Goal: Information Seeking & Learning: Learn about a topic

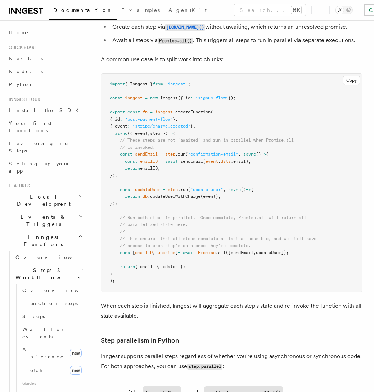
scroll to position [55, 0]
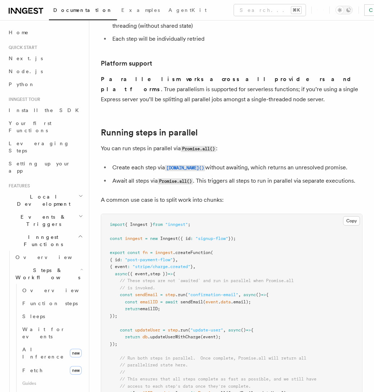
click at [152, 145] on p "You can run steps in parallel via Promise.all() :" at bounding box center [232, 148] width 262 height 10
click at [137, 166] on li "Create each step via [DOMAIN_NAME]() without awaiting, which returns an unresol…" at bounding box center [236, 167] width 252 height 10
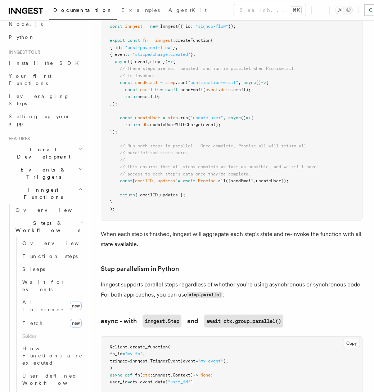
scroll to position [254, 0]
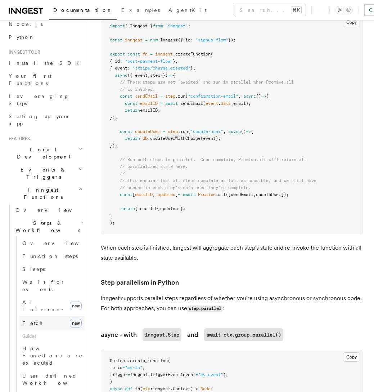
click at [39, 316] on link "Fetch new" at bounding box center [51, 323] width 65 height 14
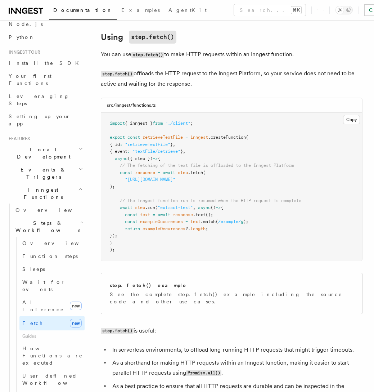
scroll to position [104, 0]
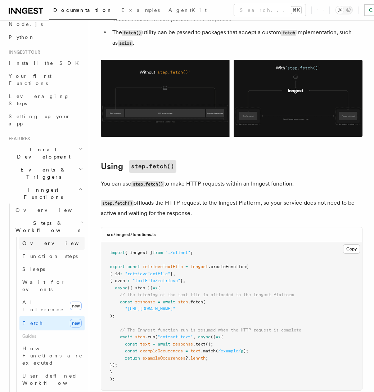
click at [34, 240] on span "Overview" at bounding box center [59, 243] width 74 height 6
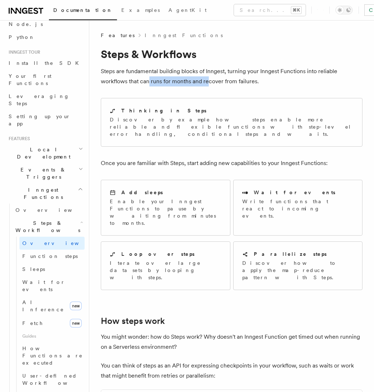
drag, startPoint x: 150, startPoint y: 81, endPoint x: 221, endPoint y: 85, distance: 70.6
click at [213, 84] on p "Steps are fundamental building blocks of Inngest, turning your Inngest Function…" at bounding box center [232, 76] width 262 height 20
click at [227, 86] on p "Steps are fundamental building blocks of Inngest, turning your Inngest Function…" at bounding box center [232, 76] width 262 height 20
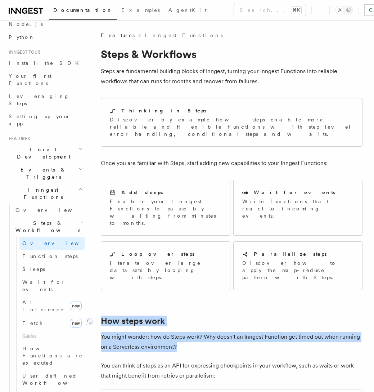
drag, startPoint x: 178, startPoint y: 317, endPoint x: 103, endPoint y: 293, distance: 79.0
click at [184, 331] on p "You might wonder: how do Steps work? Why doesn't an Inngest Function get timed …" at bounding box center [232, 341] width 262 height 20
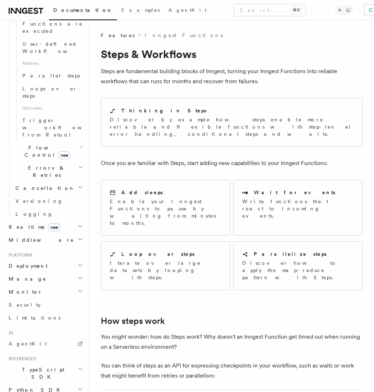
scroll to position [41, 0]
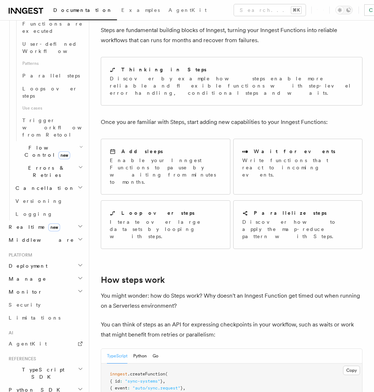
click at [29, 366] on span "TypeScript SDK" at bounding box center [42, 373] width 72 height 14
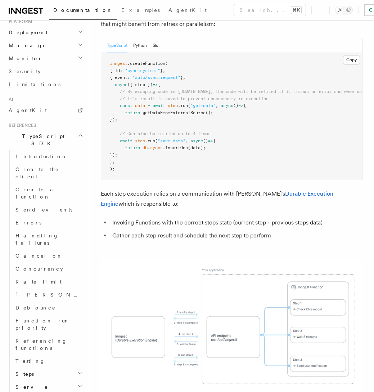
scroll to position [482, 0]
